Goal: Find specific page/section: Find specific page/section

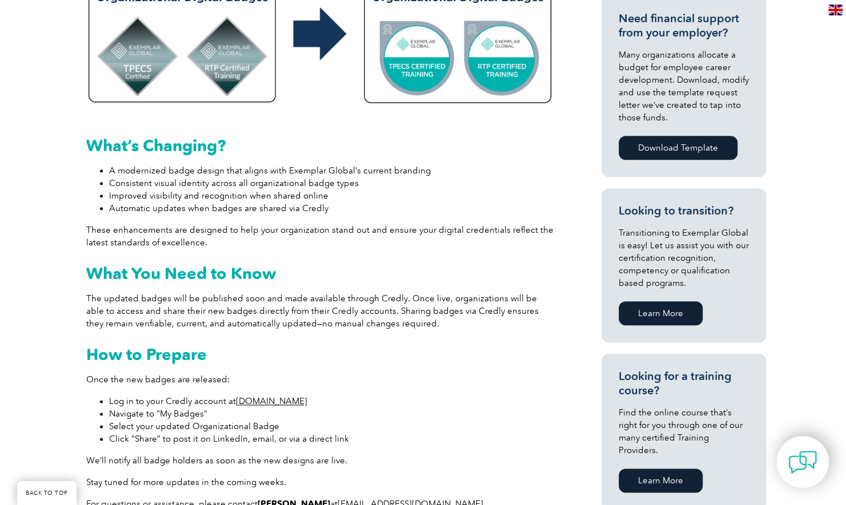
scroll to position [571, 0]
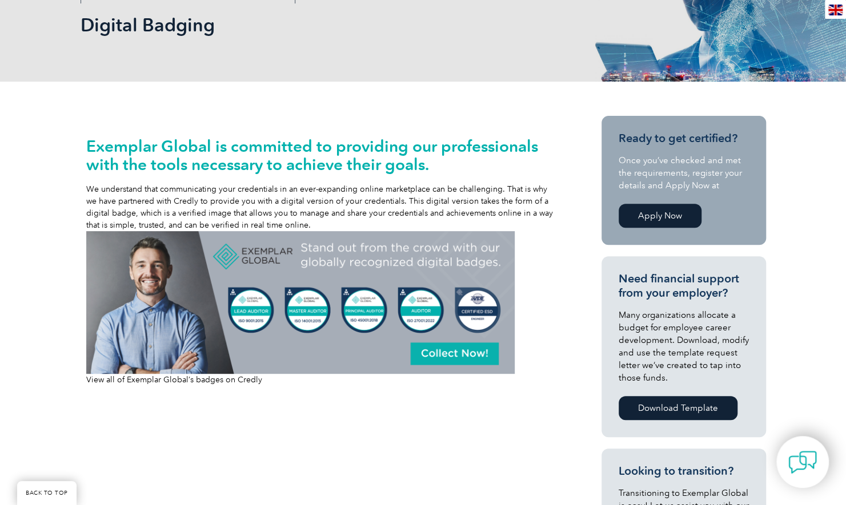
scroll to position [171, 0]
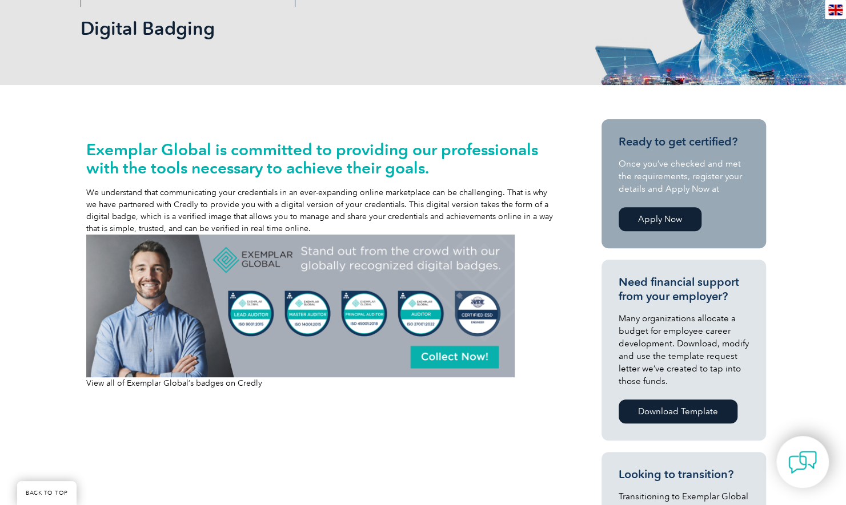
click at [456, 355] on img at bounding box center [300, 306] width 428 height 143
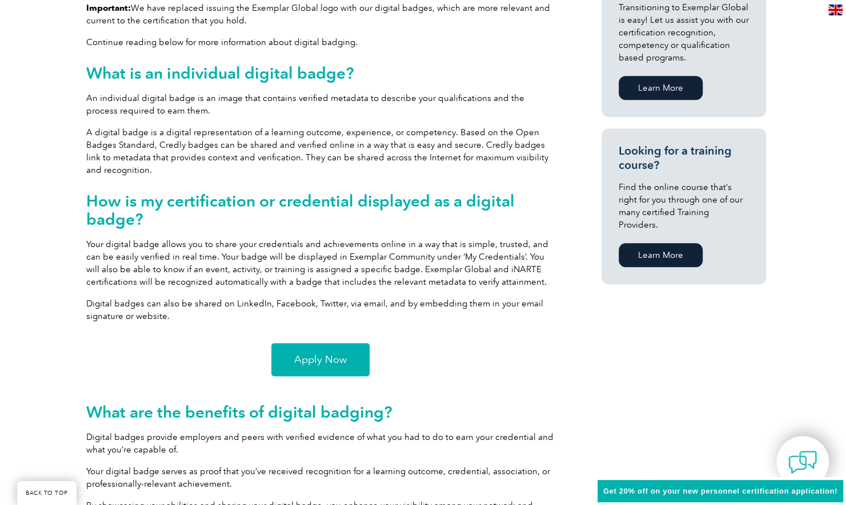
scroll to position [685, 0]
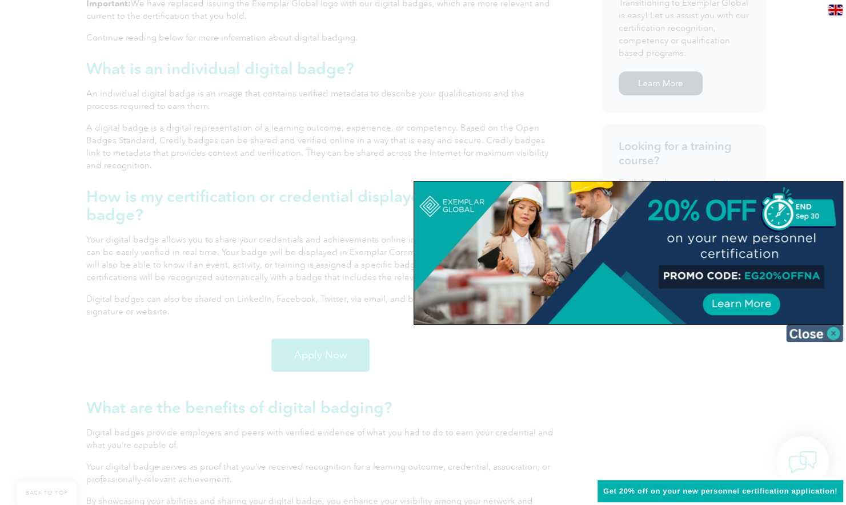
click at [830, 332] on img at bounding box center [814, 333] width 57 height 17
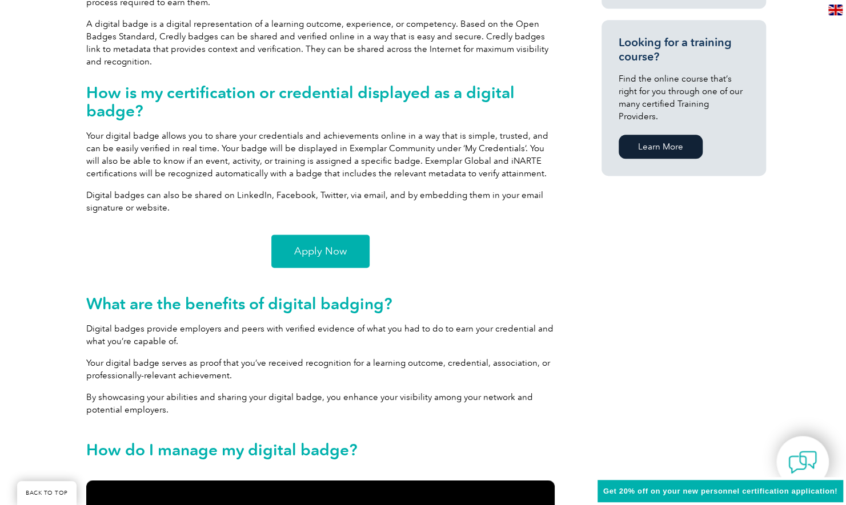
scroll to position [799, 0]
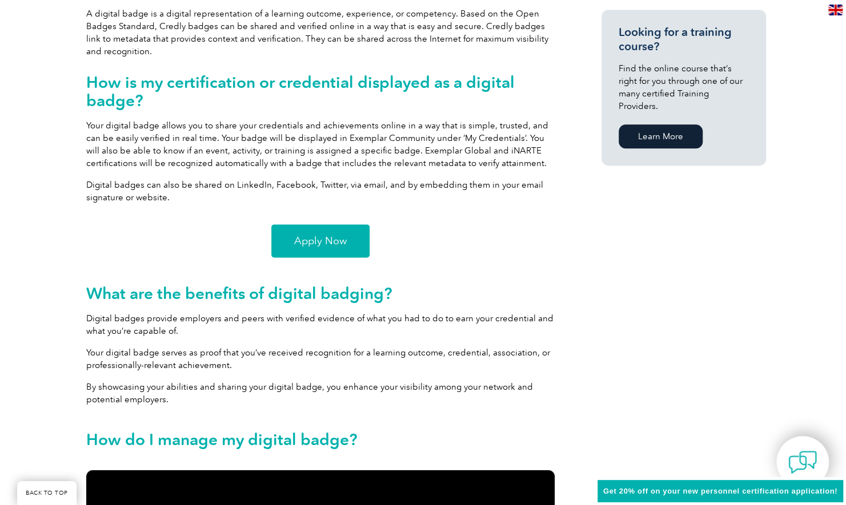
click at [57, 130] on div "View all of Exemplar Global’s badges on Credly Exemplar Global is committed to …" at bounding box center [423, 470] width 846 height 1986
click at [58, 129] on div "View all of Exemplar Global’s badges on Credly Exemplar Global is committed to …" at bounding box center [423, 470] width 846 height 1986
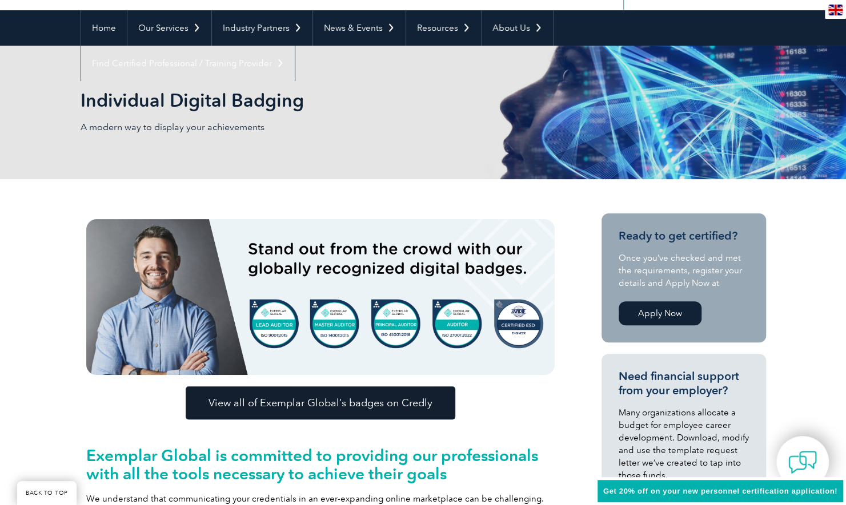
scroll to position [114, 0]
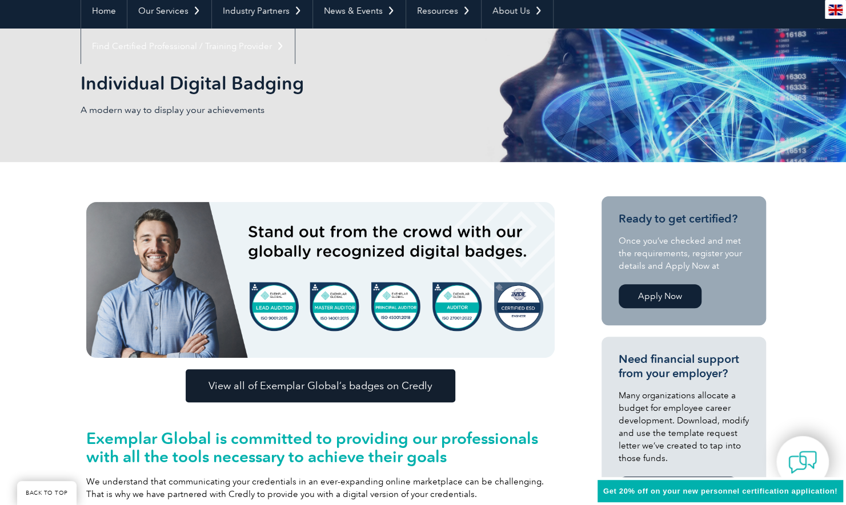
click at [386, 385] on span "View all of Exemplar Global’s badges on Credly" at bounding box center [320, 386] width 224 height 10
